Goal: Check status

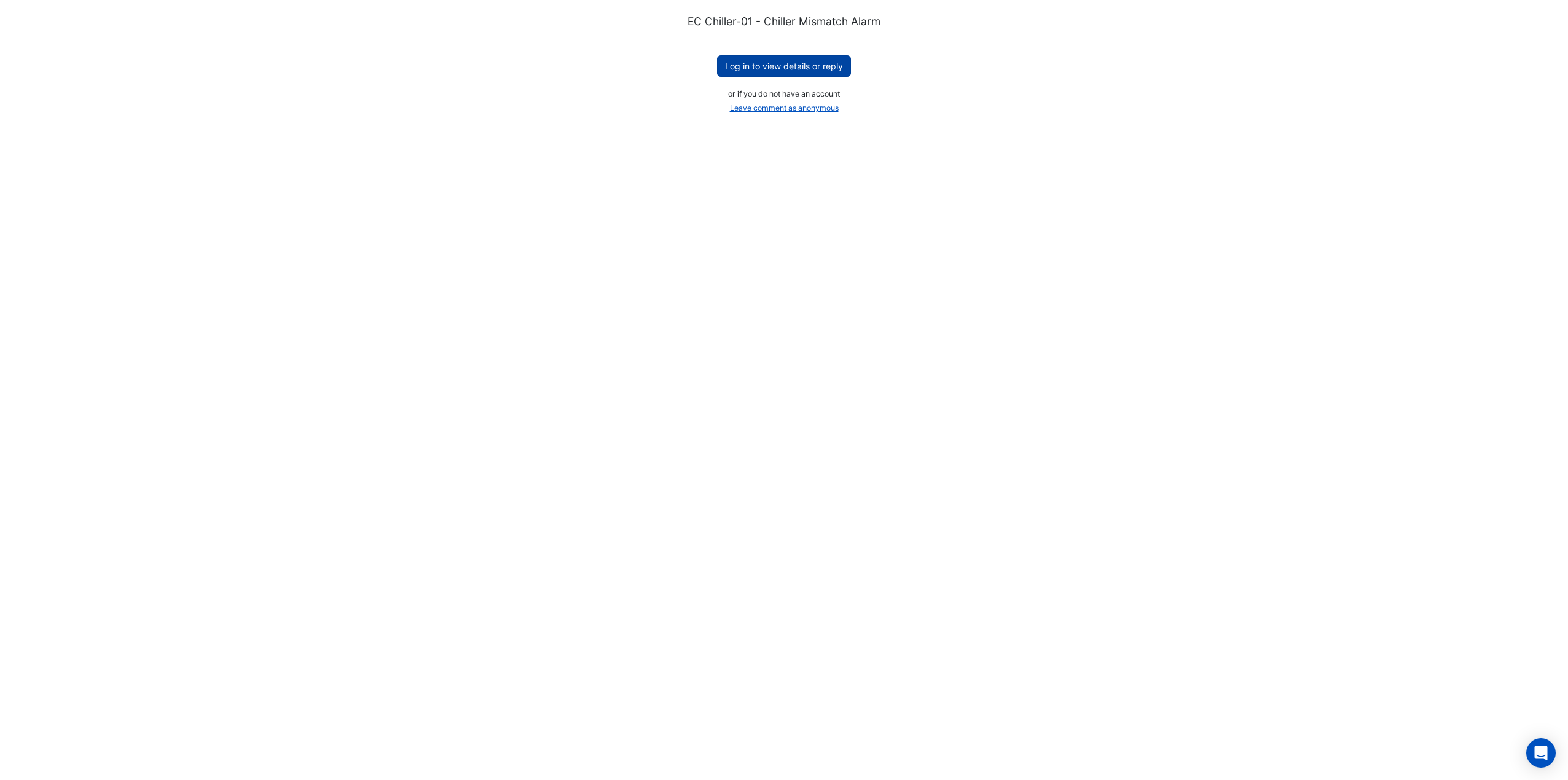
click at [785, 68] on button "Log in to view details or reply" at bounding box center [784, 66] width 134 height 22
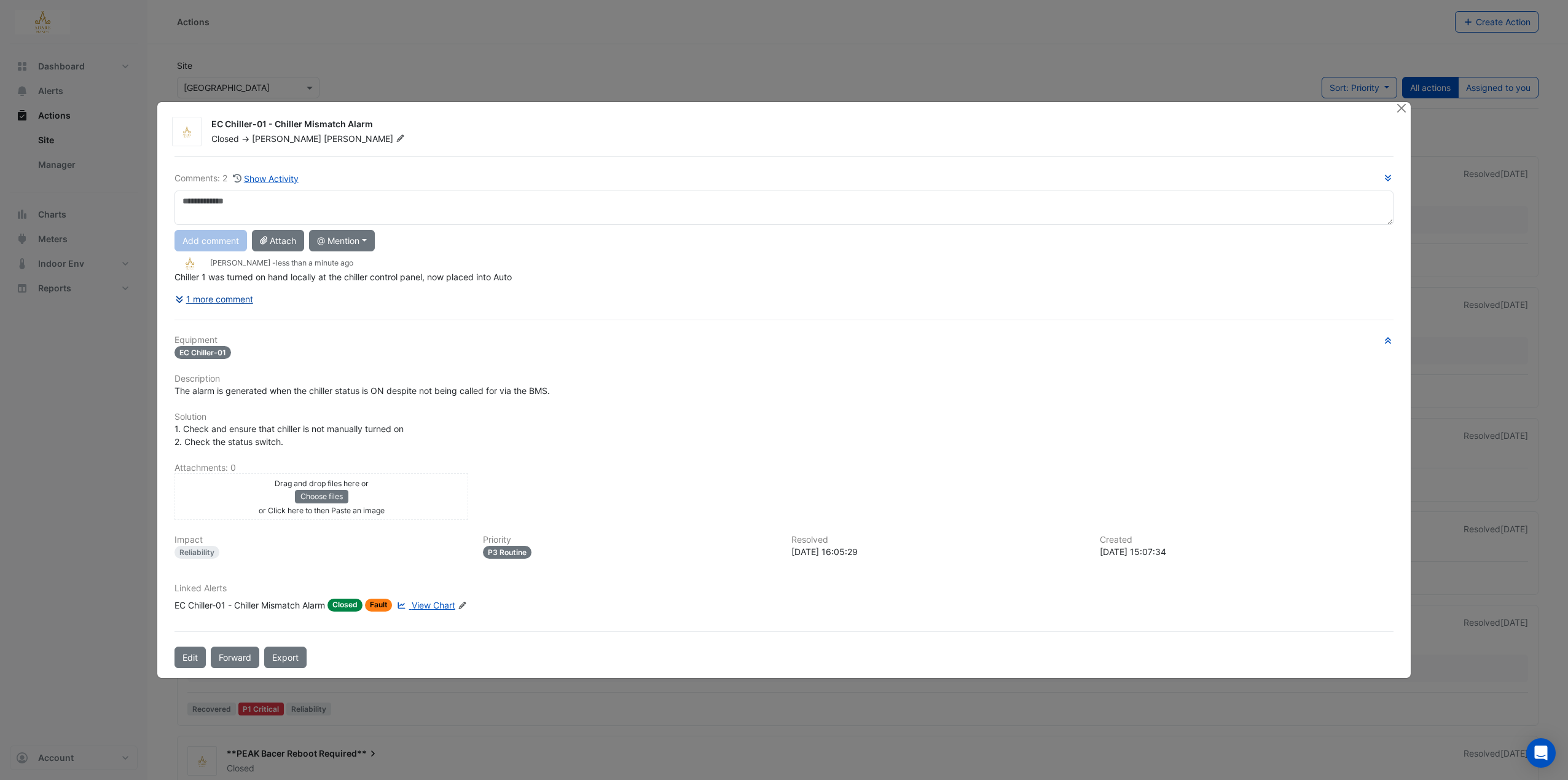
click at [241, 296] on button "1 more comment" at bounding box center [214, 299] width 80 height 22
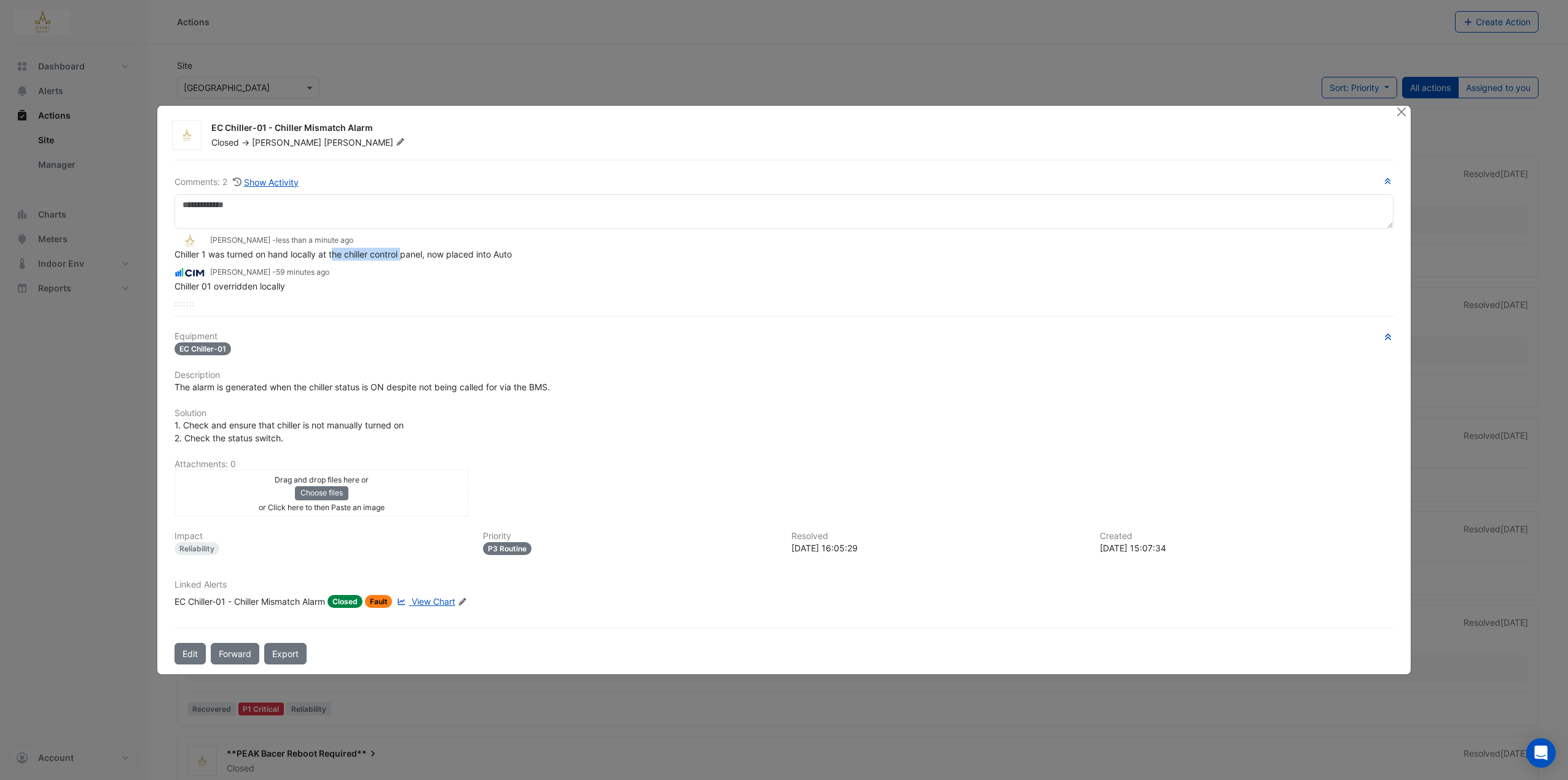
drag, startPoint x: 334, startPoint y: 253, endPoint x: 407, endPoint y: 252, distance: 73.0
click at [406, 252] on span "Chiller 1 was turned on hand locally at the chiller control panel, now placed i…" at bounding box center [343, 254] width 337 height 10
click at [267, 257] on span "Chiller 1 was turned on hand locally at the chiller control panel, now placed i…" at bounding box center [343, 254] width 337 height 10
click at [1400, 109] on button "Close" at bounding box center [1402, 112] width 13 height 13
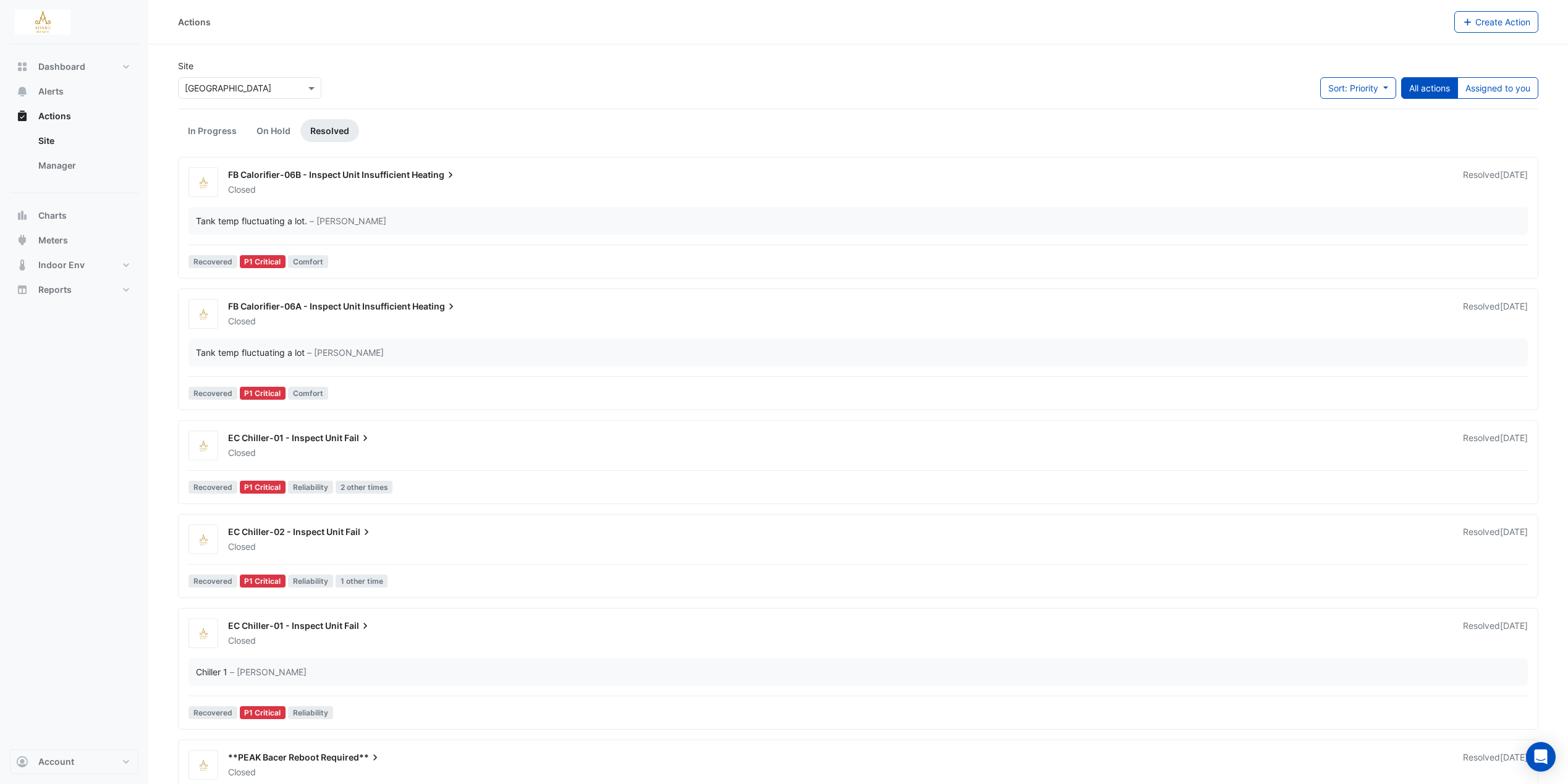
click at [354, 225] on span "– [PERSON_NAME]" at bounding box center [347, 221] width 76 height 13
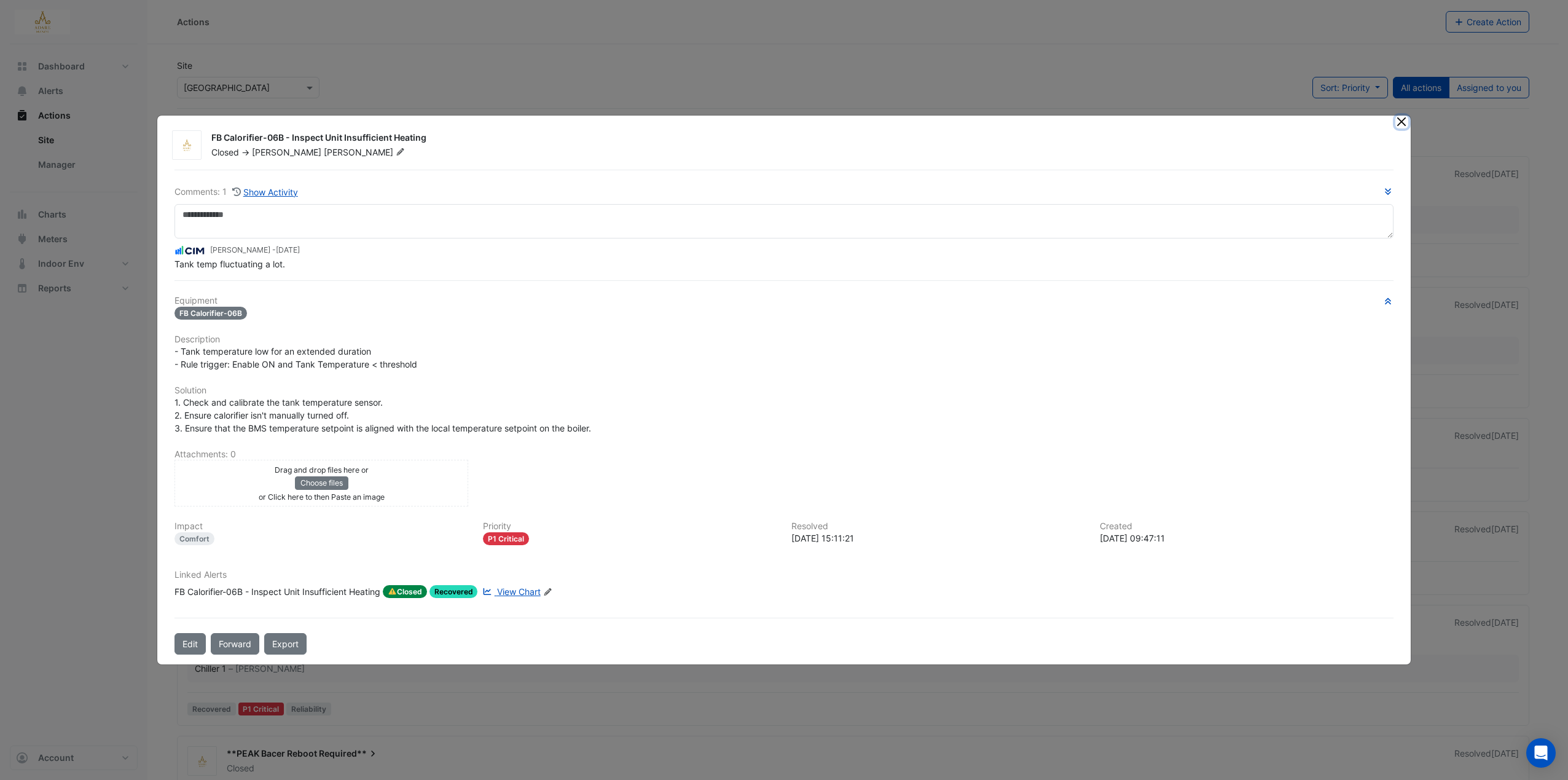
click at [1407, 122] on button "Close" at bounding box center [1402, 122] width 13 height 13
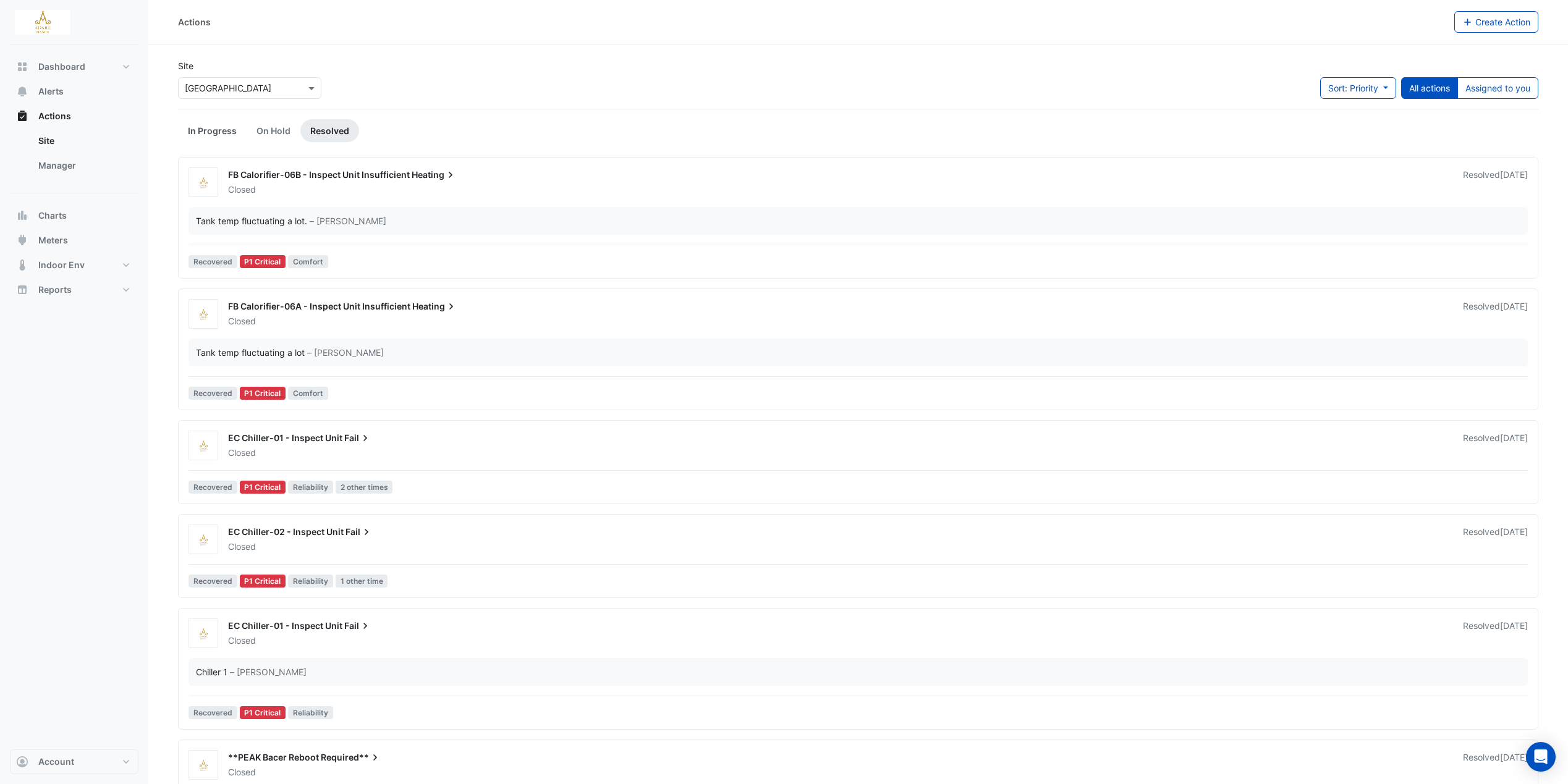
click at [224, 131] on link "In Progress" at bounding box center [212, 130] width 68 height 23
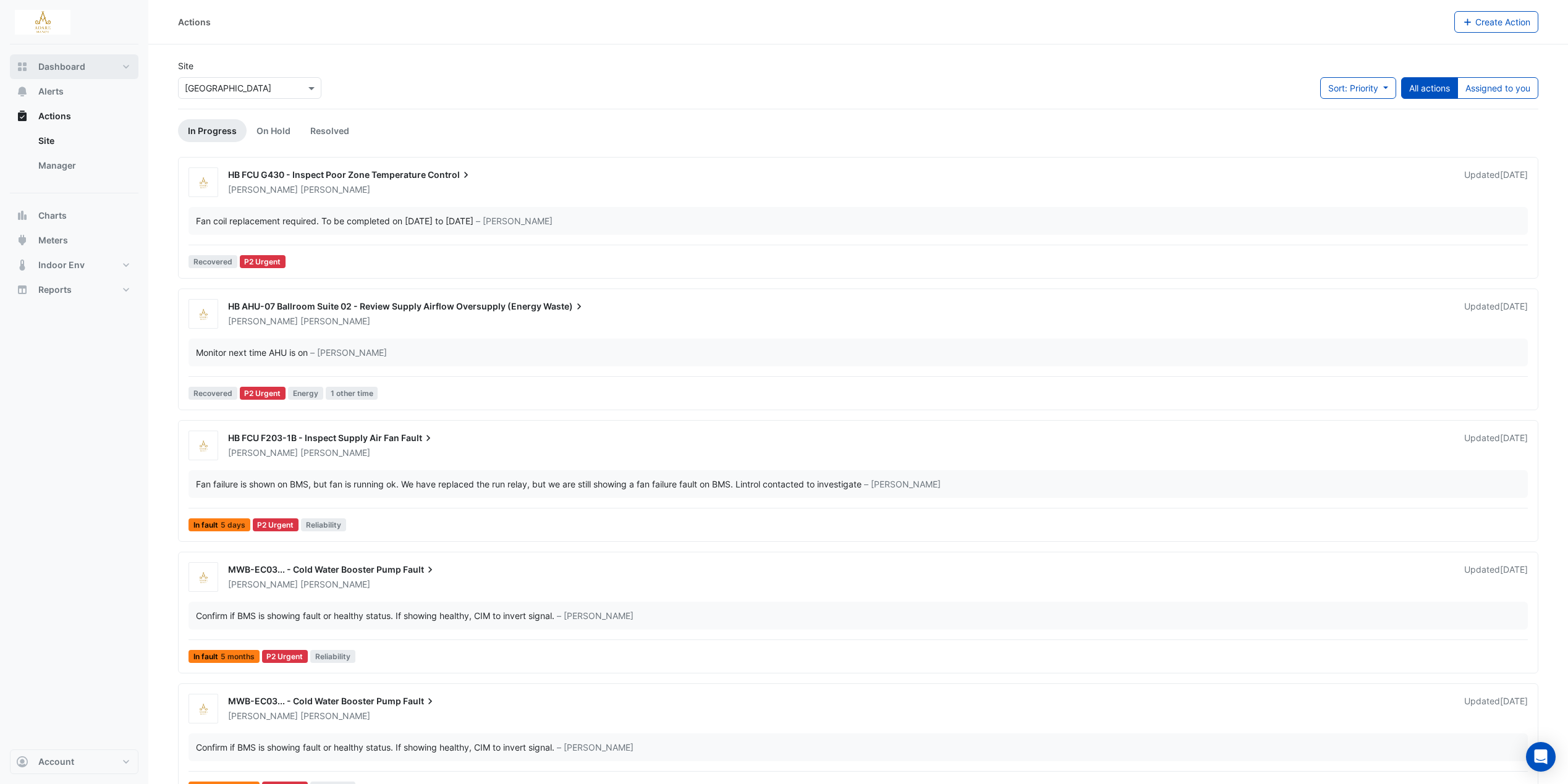
click at [46, 55] on button "Dashboard" at bounding box center [74, 67] width 129 height 25
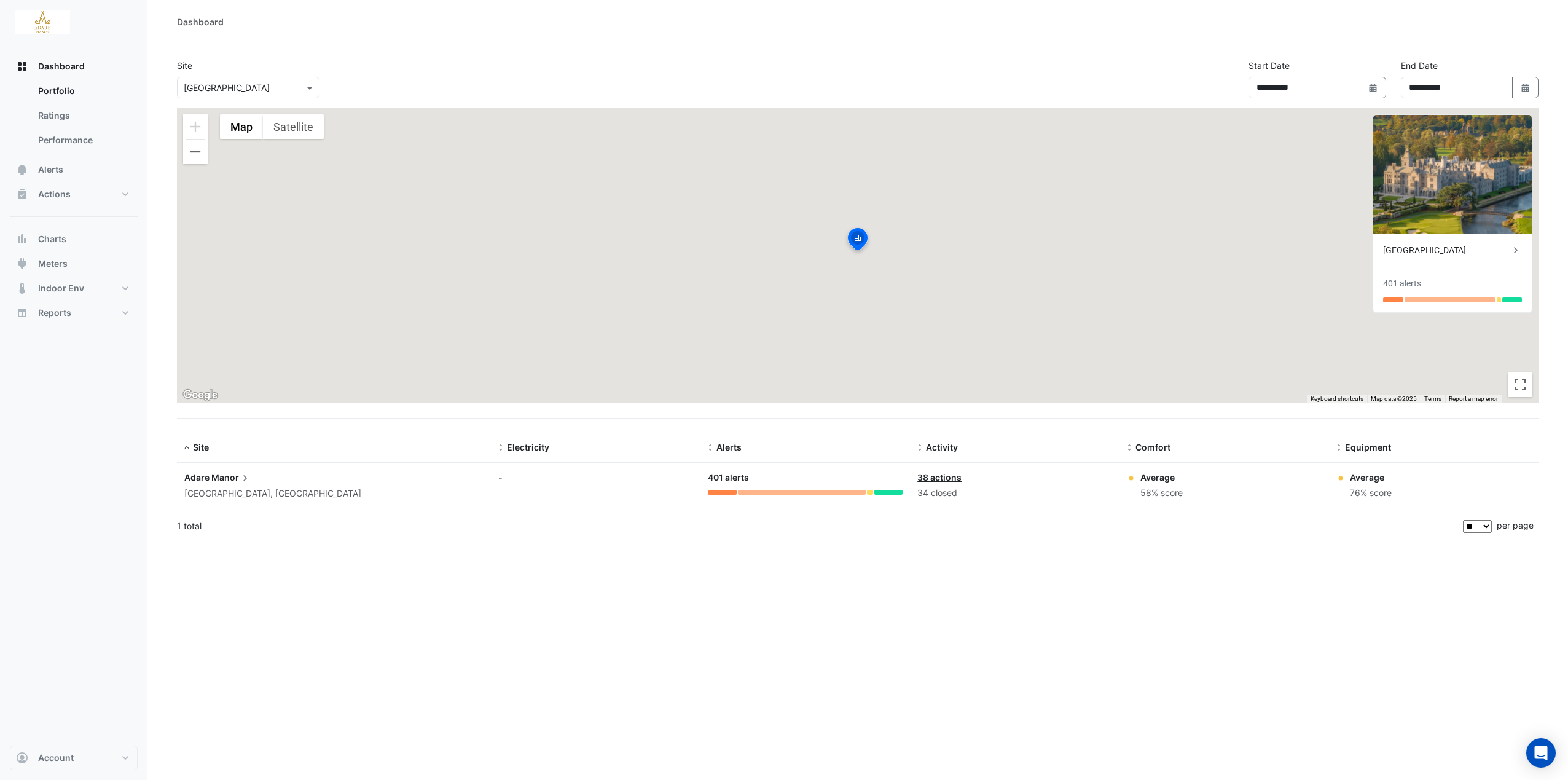
click at [280, 478] on div "Adare Manor" at bounding box center [334, 478] width 300 height 14
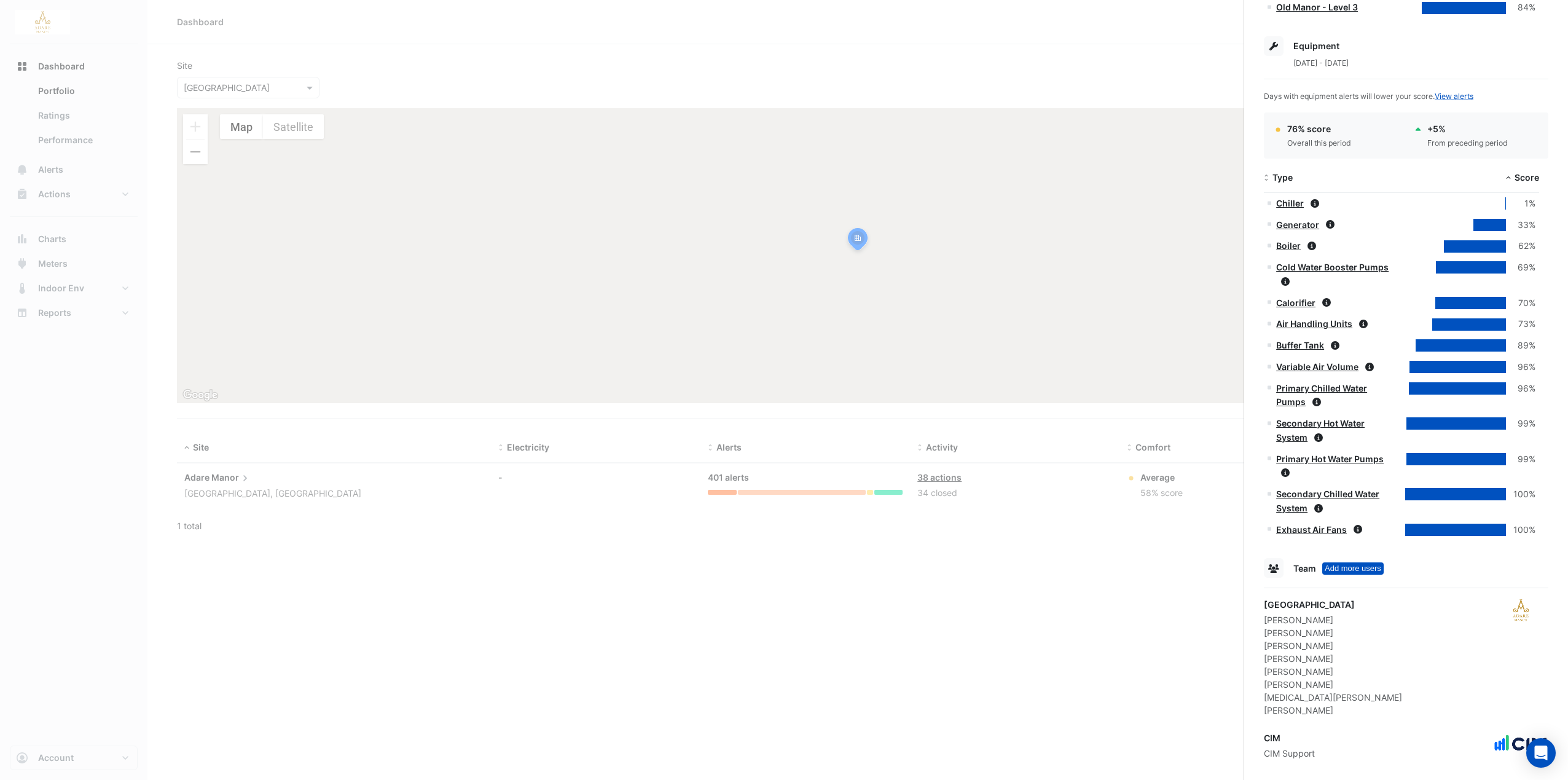
scroll to position [660, 0]
click at [939, 43] on ngb-offcanvas-backdrop at bounding box center [784, 390] width 1568 height 780
